Goal: Task Accomplishment & Management: Manage account settings

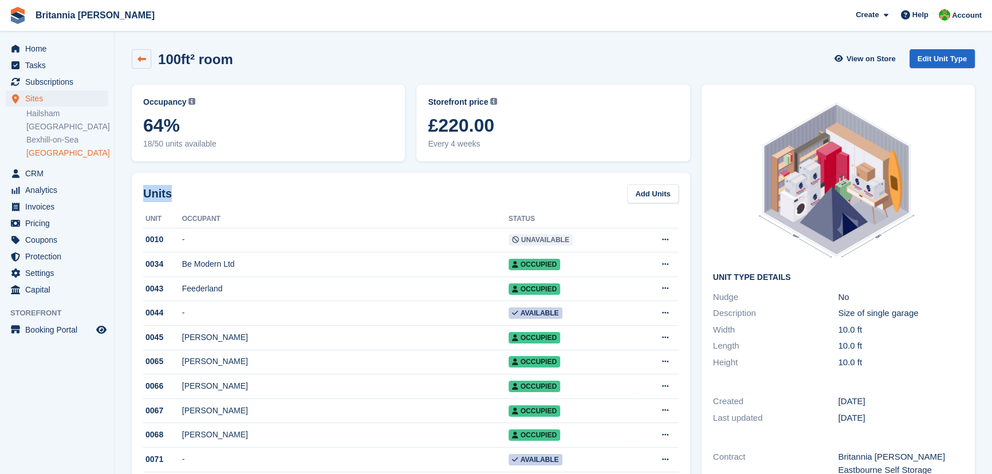
click at [137, 63] on link at bounding box center [141, 58] width 19 height 19
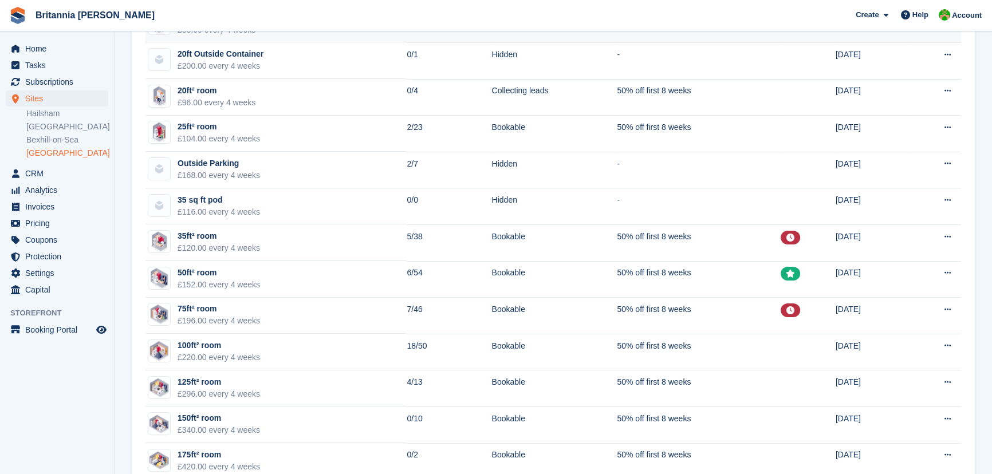
scroll to position [312, 0]
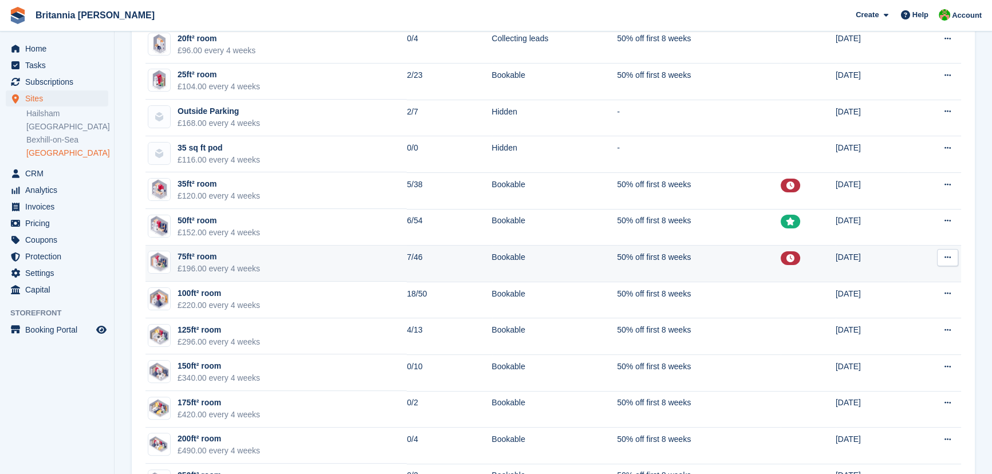
click at [266, 274] on td "75ft² room £196.00 every 4 weeks" at bounding box center [275, 264] width 261 height 37
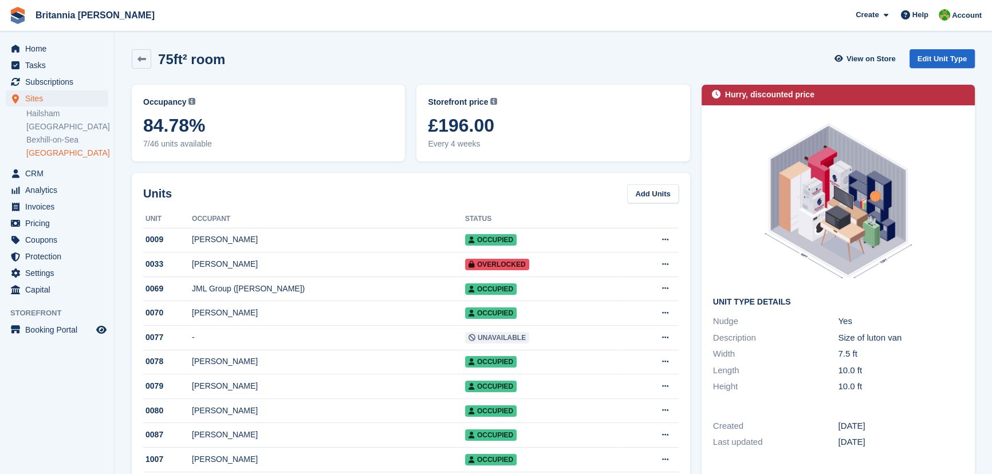
scroll to position [104, 0]
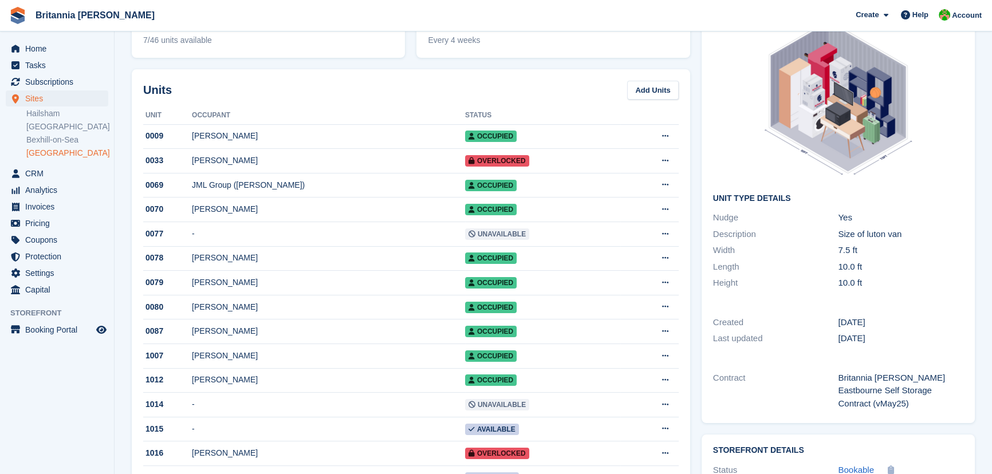
click at [716, 73] on div at bounding box center [838, 99] width 250 height 172
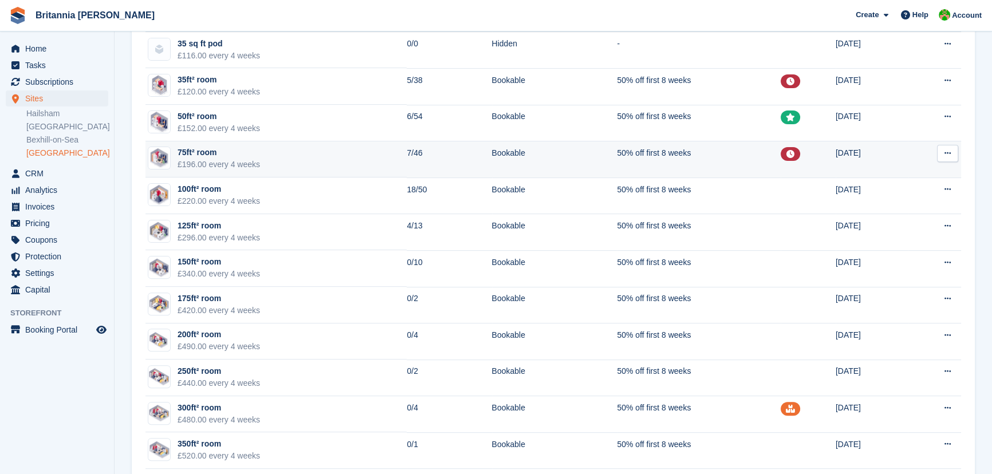
scroll to position [260, 0]
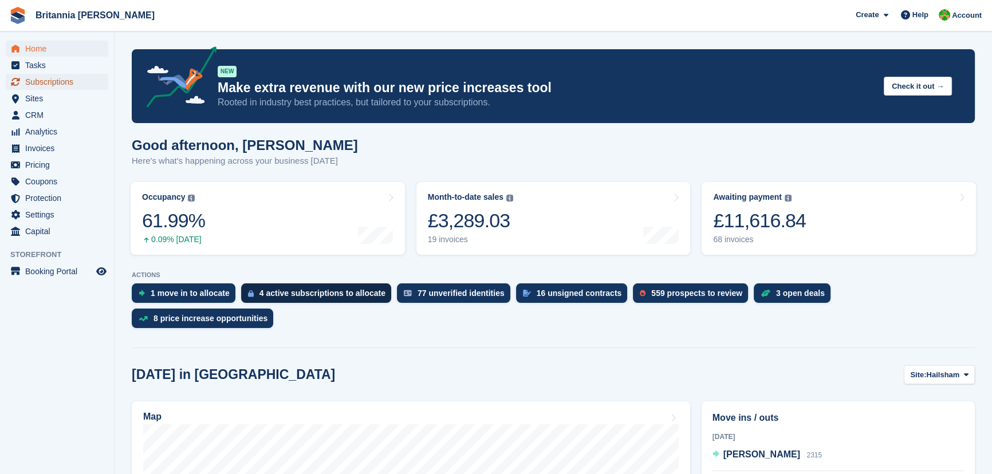
click at [43, 83] on span "Subscriptions" at bounding box center [59, 82] width 69 height 16
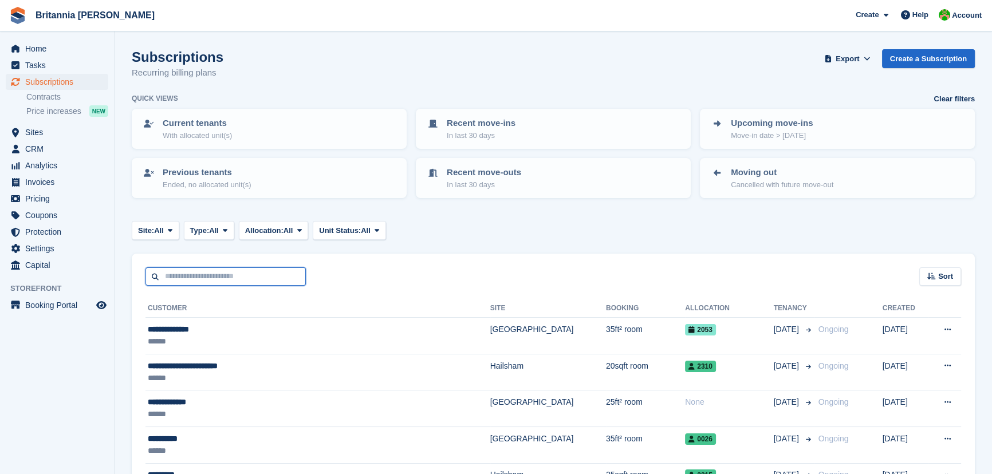
click at [271, 279] on input "text" at bounding box center [225, 276] width 160 height 19
type input "*****"
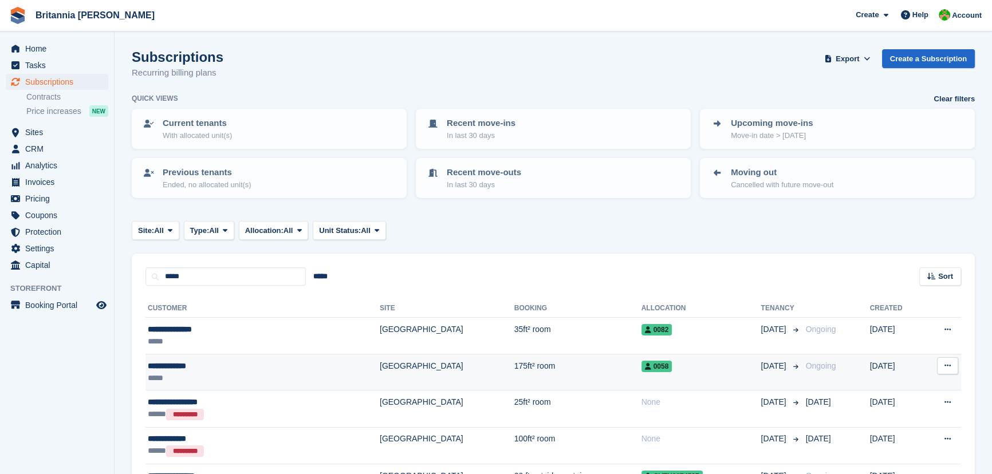
scroll to position [52, 0]
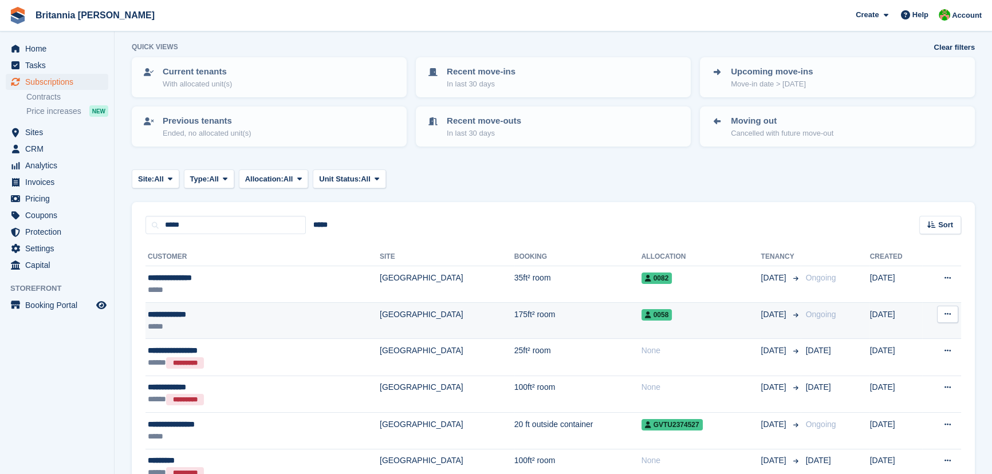
click at [247, 312] on div "**********" at bounding box center [219, 315] width 143 height 12
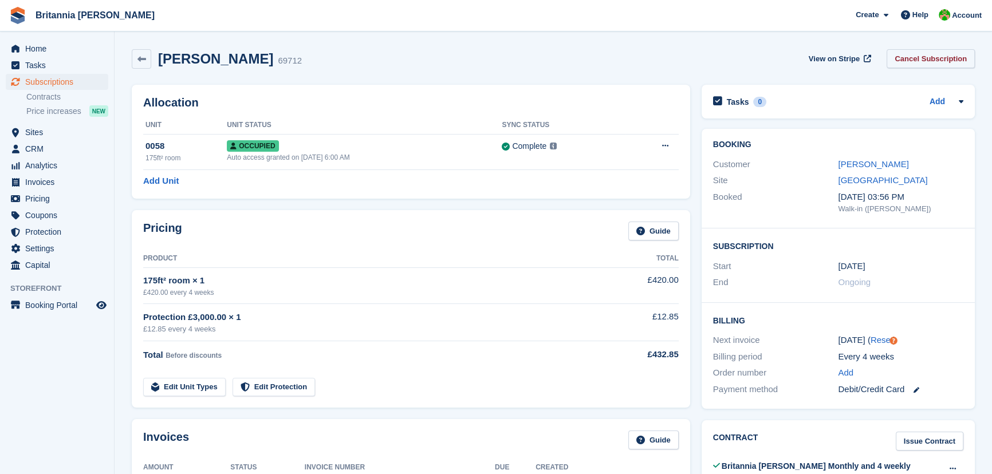
click at [934, 66] on link "Cancel Subscription" at bounding box center [930, 58] width 88 height 19
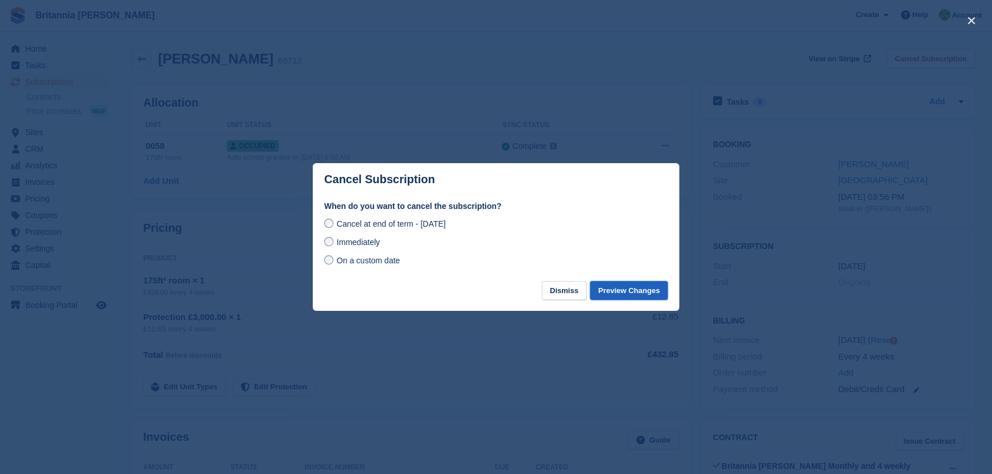
click at [623, 298] on button "Preview Changes" at bounding box center [629, 290] width 78 height 19
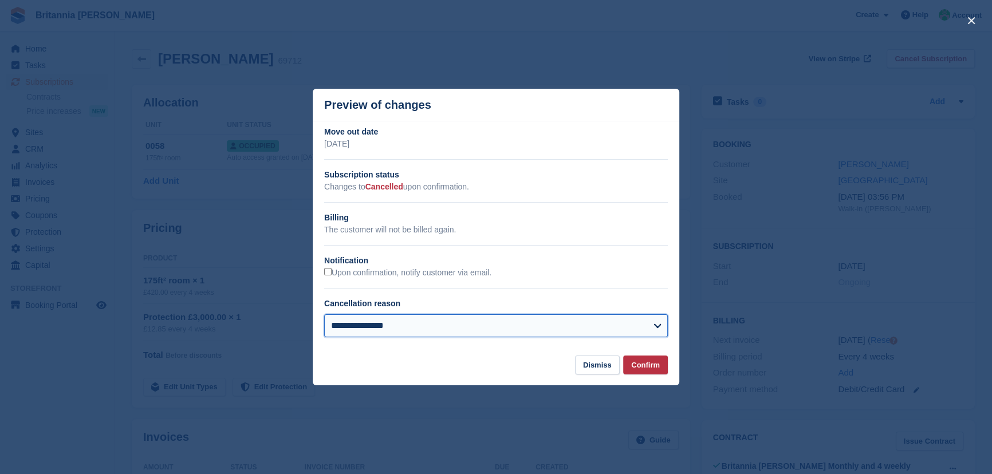
click at [613, 330] on select "**********" at bounding box center [496, 325] width 344 height 23
select select "**********"
click at [324, 316] on select "**********" at bounding box center [496, 325] width 344 height 23
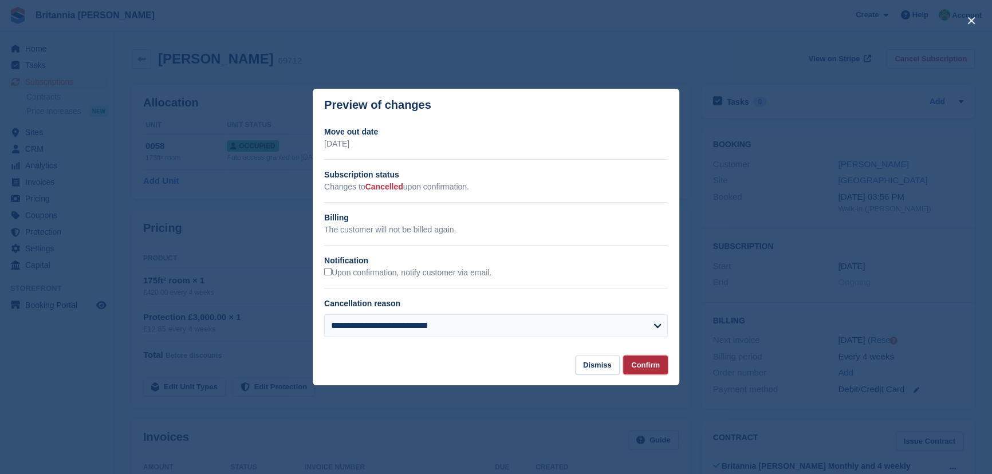
click at [634, 366] on button "Confirm" at bounding box center [645, 365] width 45 height 19
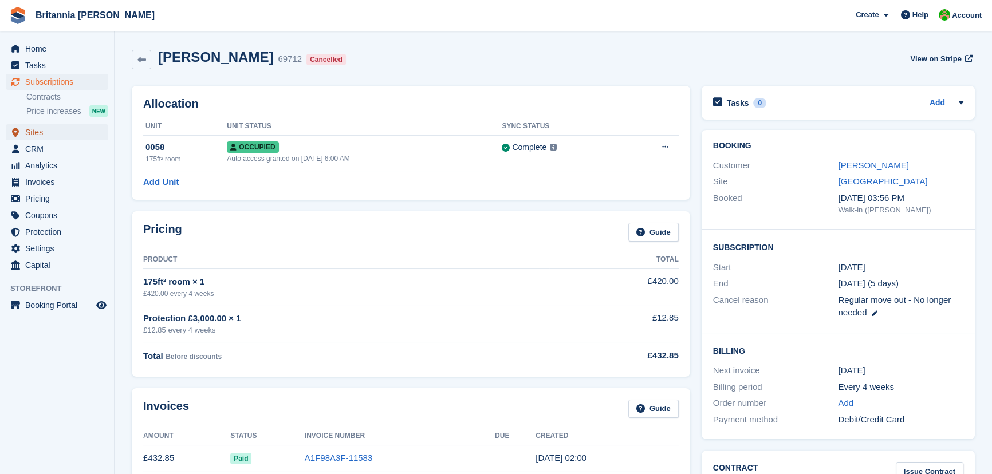
drag, startPoint x: 17, startPoint y: 0, endPoint x: 55, endPoint y: 136, distance: 141.0
click at [55, 136] on span "Sites" at bounding box center [59, 132] width 69 height 16
click at [42, 133] on span "Sites" at bounding box center [59, 132] width 69 height 16
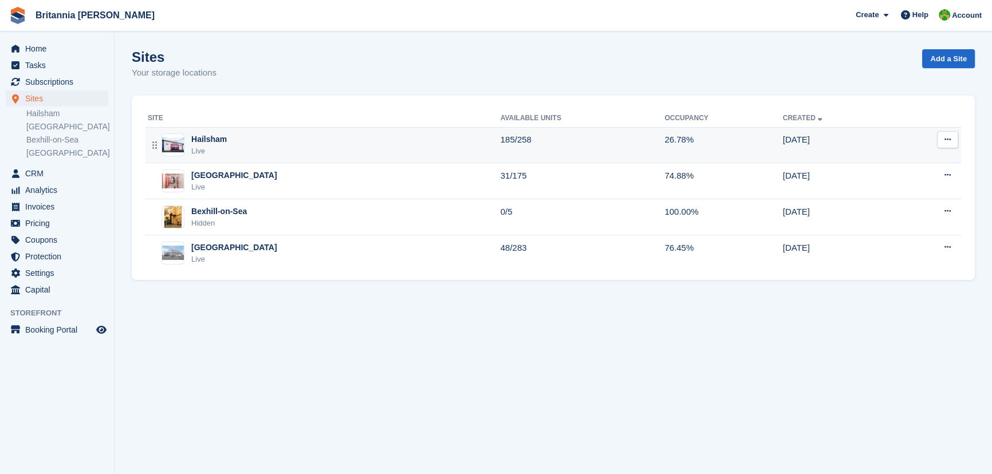
click at [188, 160] on td "Hailsham Live" at bounding box center [322, 145] width 355 height 36
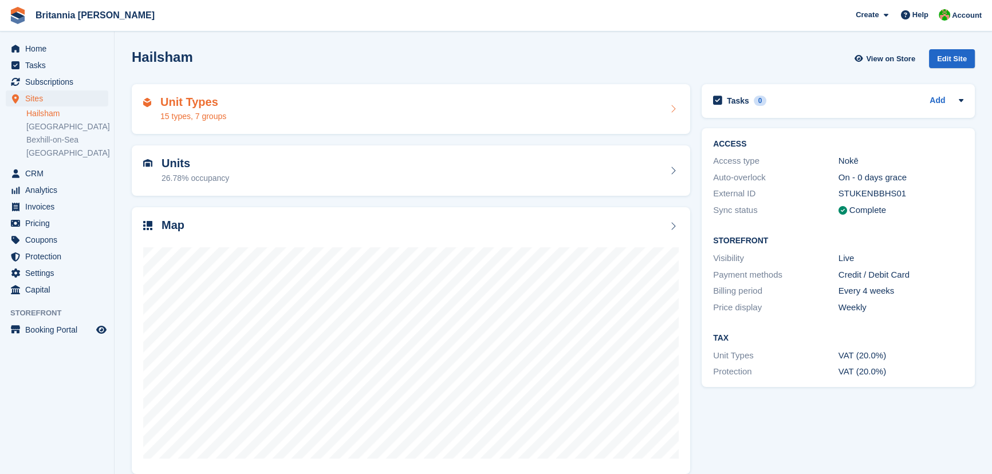
click at [240, 120] on div "Unit Types 15 types, 7 groups" at bounding box center [410, 109] width 535 height 27
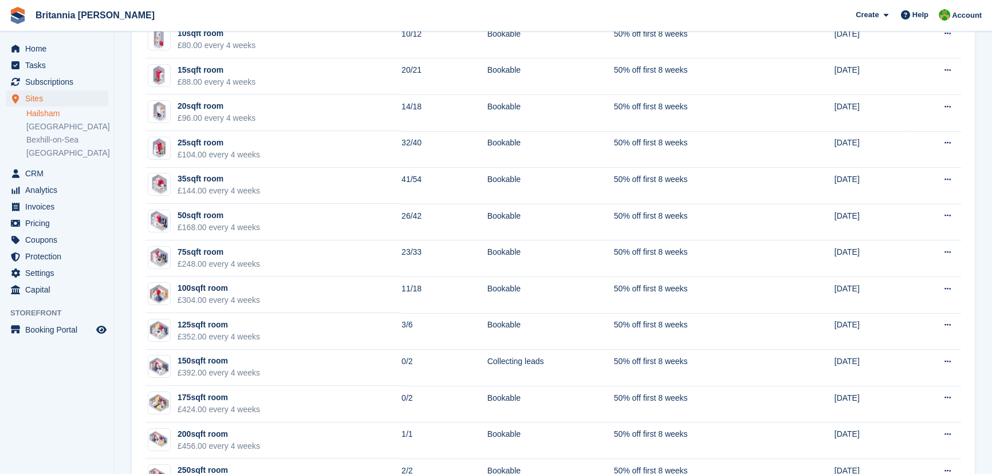
scroll to position [290, 0]
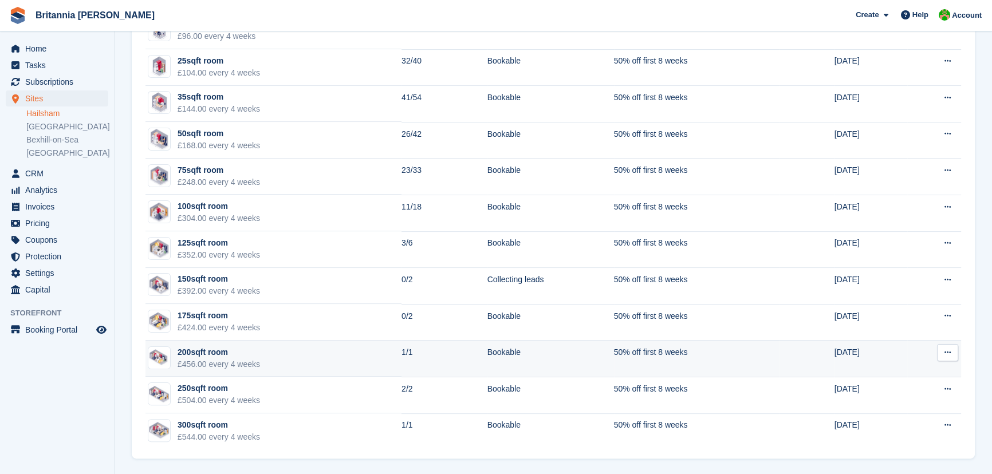
click at [326, 348] on td "200sqft room £456.00 every 4 weeks" at bounding box center [273, 359] width 256 height 37
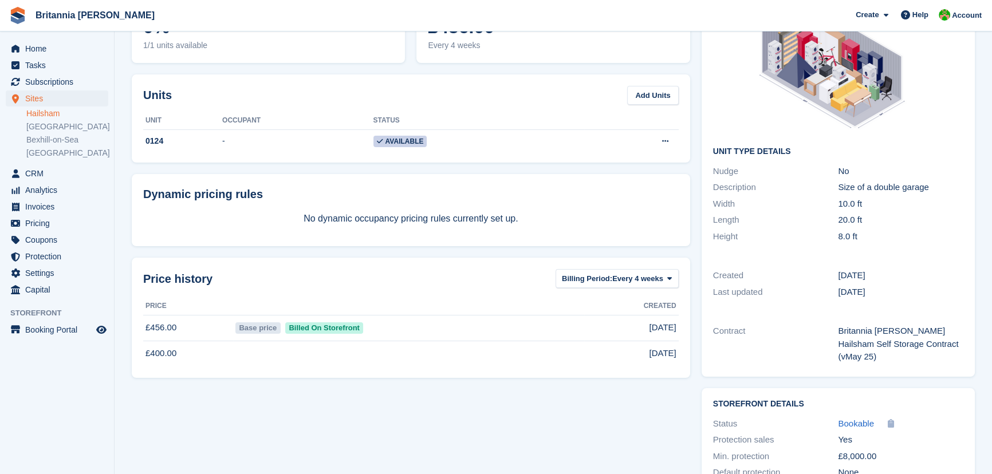
scroll to position [46, 0]
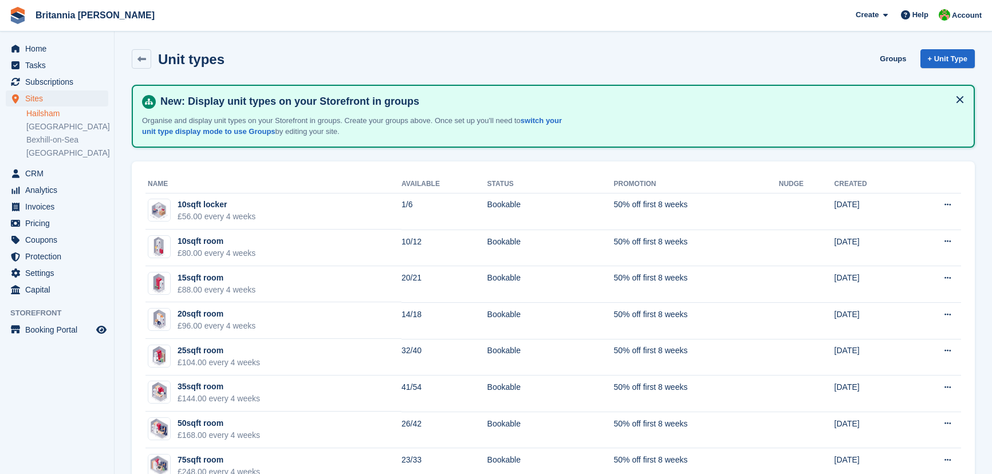
scroll to position [290, 0]
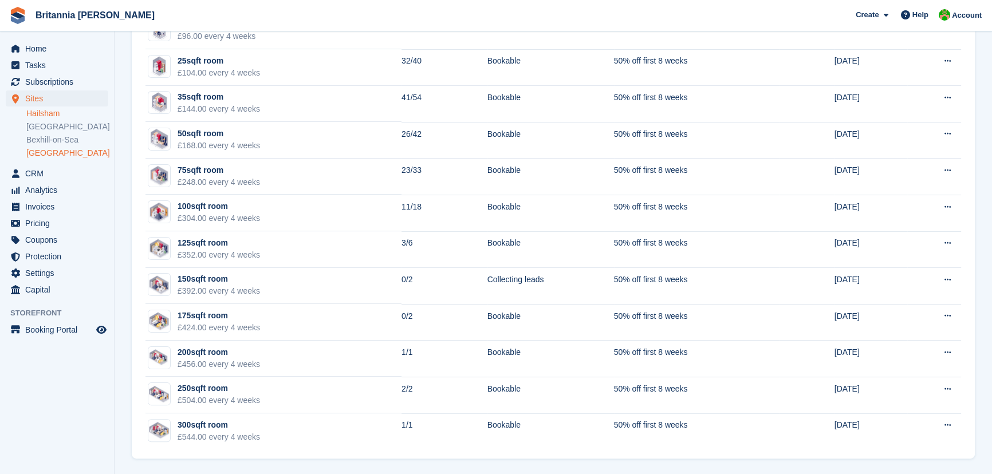
click at [38, 152] on link "[GEOGRAPHIC_DATA]" at bounding box center [67, 153] width 82 height 11
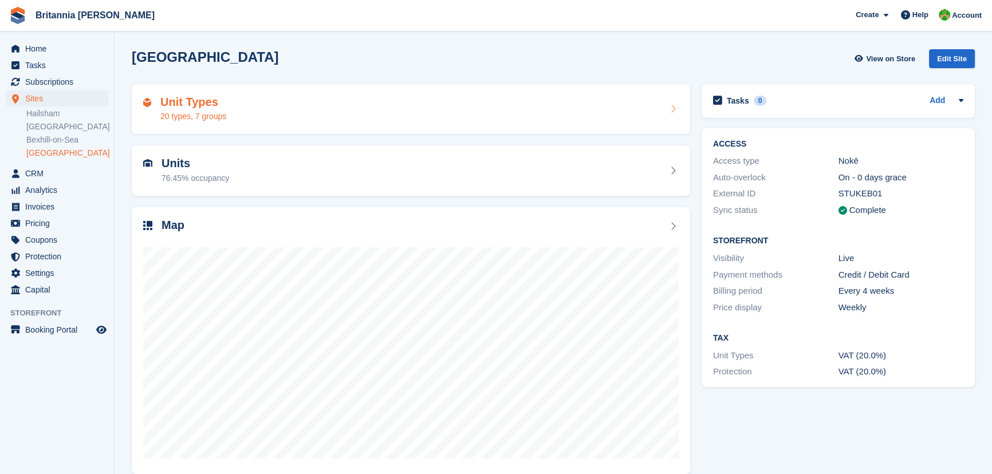
click at [218, 120] on div "20 types, 7 groups" at bounding box center [193, 117] width 66 height 12
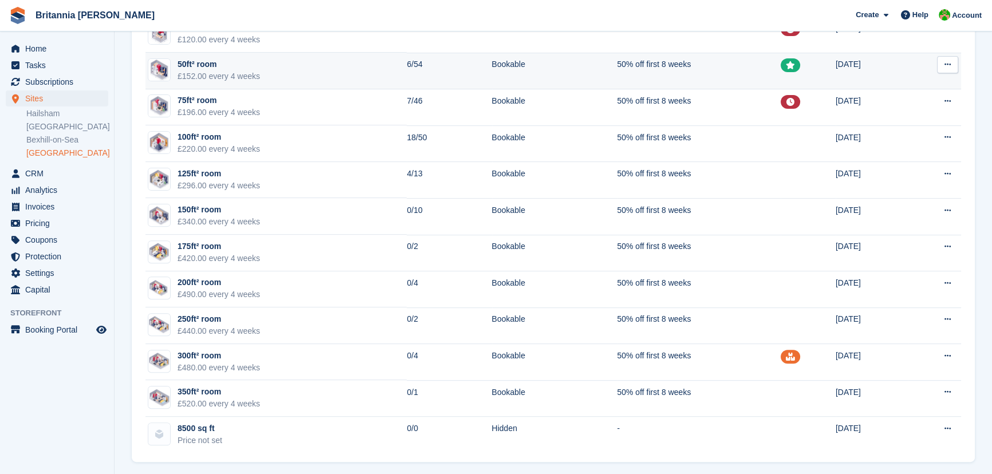
scroll to position [472, 0]
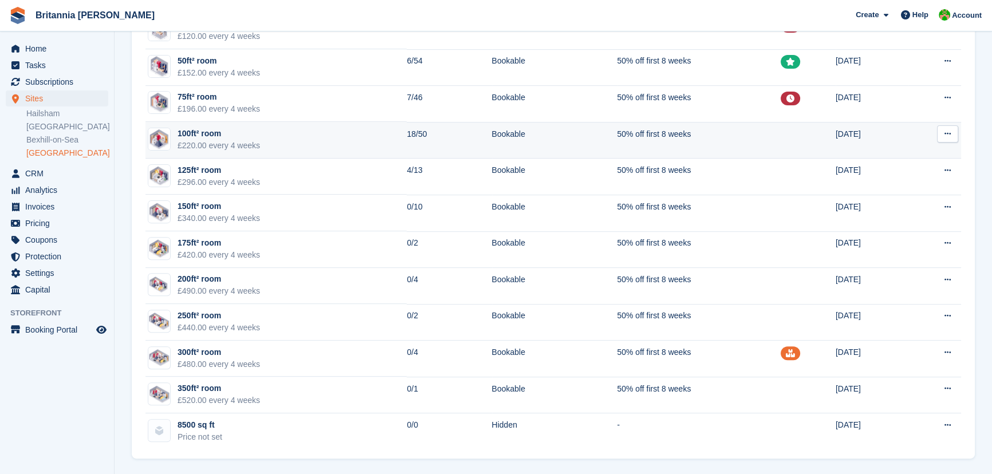
click at [240, 148] on div "£220.00 every 4 weeks" at bounding box center [219, 146] width 82 height 12
